Goal: Check status: Check status

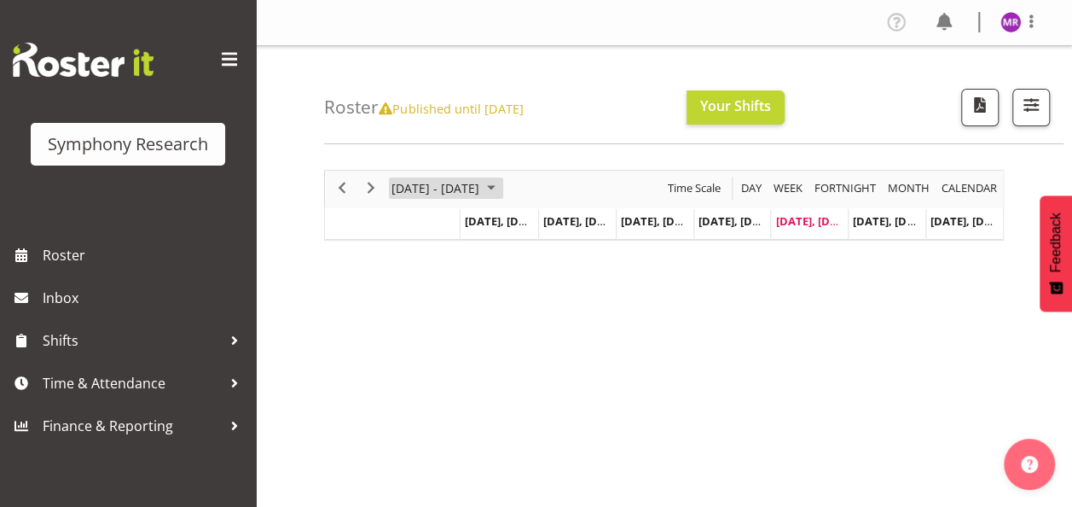
click at [502, 189] on span "October 2025" at bounding box center [491, 187] width 20 height 21
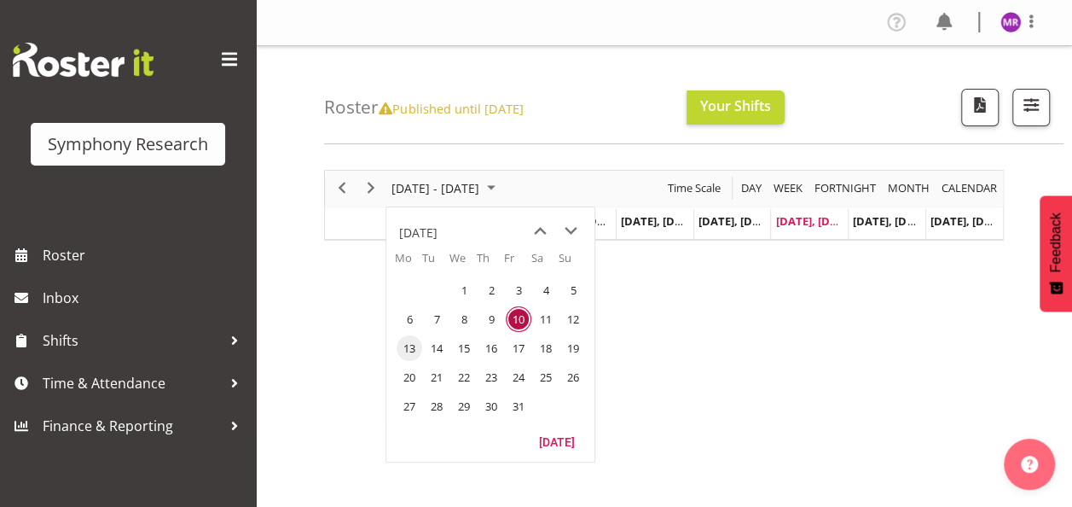
click at [413, 342] on span "13" at bounding box center [410, 348] width 26 height 26
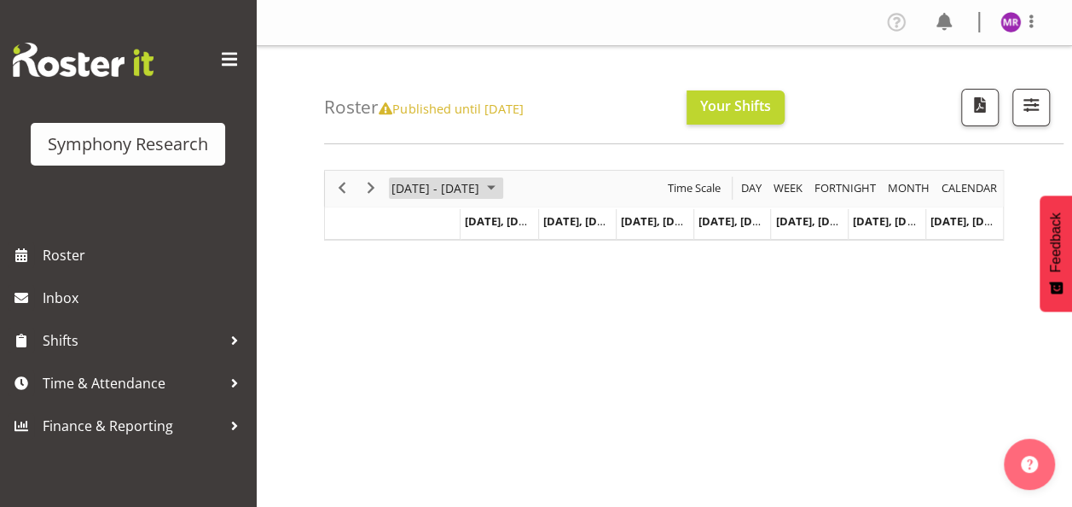
click at [502, 188] on span "October 2025" at bounding box center [491, 187] width 20 height 21
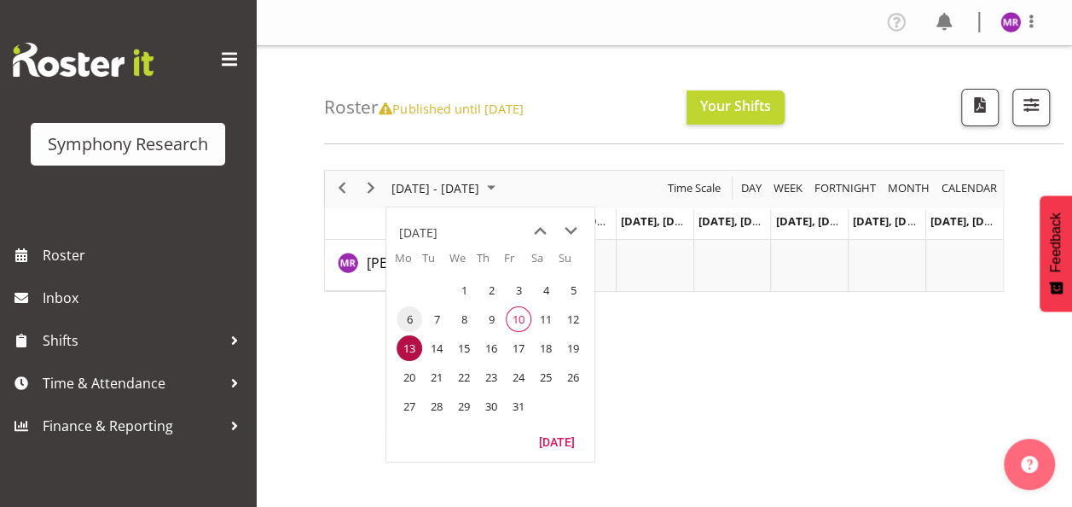
click at [406, 319] on span "6" at bounding box center [410, 319] width 26 height 26
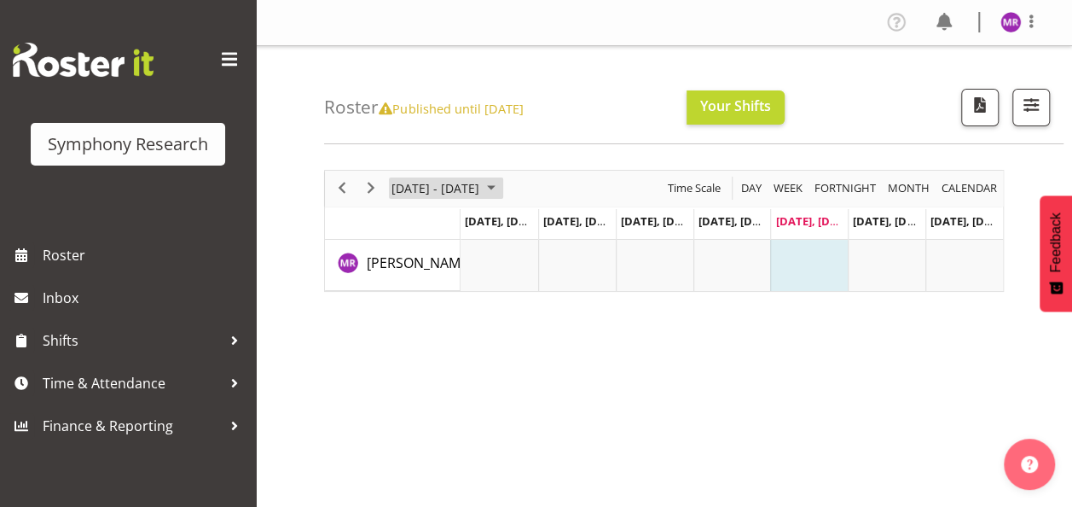
click at [502, 186] on span "October 2025" at bounding box center [491, 187] width 20 height 21
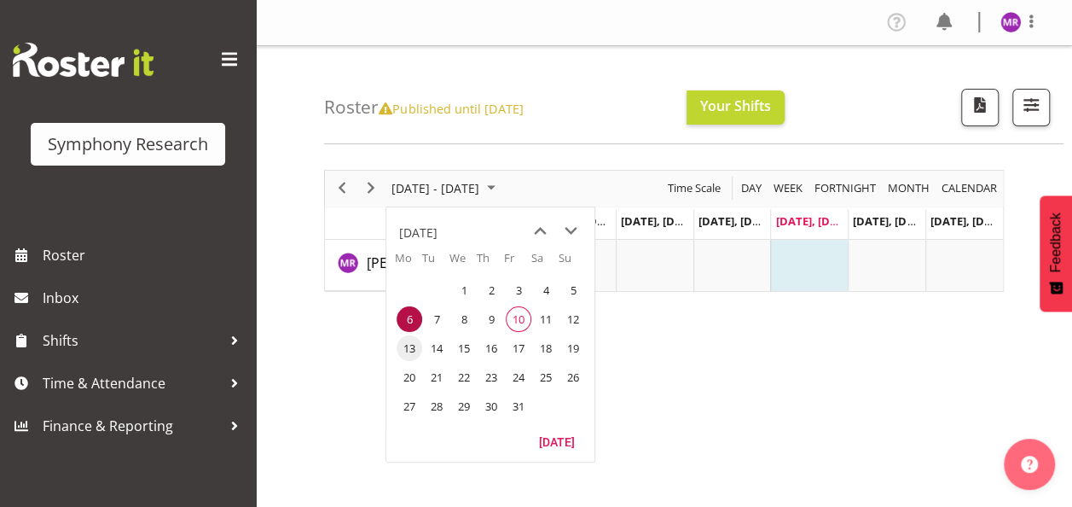
click at [407, 347] on span "13" at bounding box center [410, 348] width 26 height 26
